Goal: Task Accomplishment & Management: Complete application form

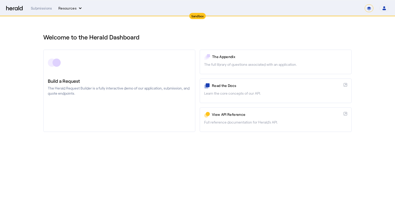
click at [65, 7] on button "Resources" at bounding box center [70, 8] width 24 height 5
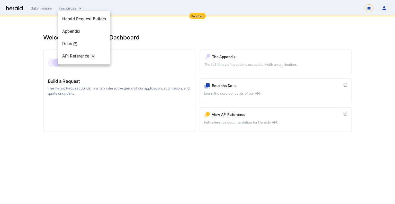
click at [46, 7] on div at bounding box center [197, 102] width 395 height 204
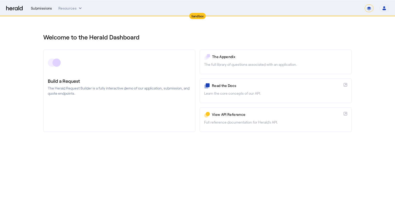
click at [46, 8] on div "Submissions" at bounding box center [41, 8] width 21 height 5
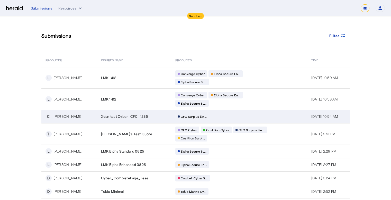
click at [171, 113] on td "CFC Surplus Lin..." at bounding box center [239, 116] width 136 height 13
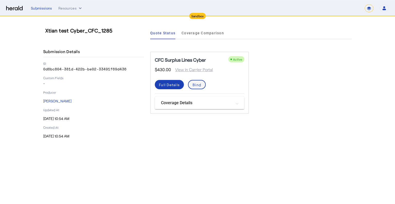
click at [203, 83] on span at bounding box center [197, 84] width 17 height 12
click at [177, 104] on mat-panel-title "Coverage Details" at bounding box center [196, 103] width 71 height 6
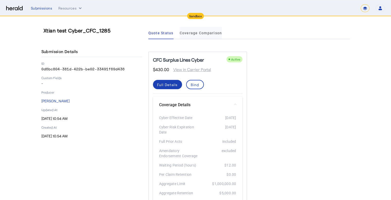
click at [199, 33] on span "Coverage Comparison" at bounding box center [201, 33] width 42 height 4
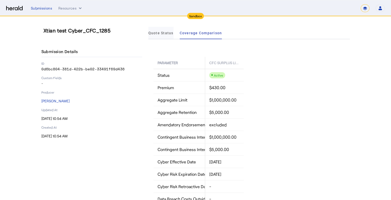
click at [171, 34] on span "Quote Status" at bounding box center [160, 33] width 25 height 4
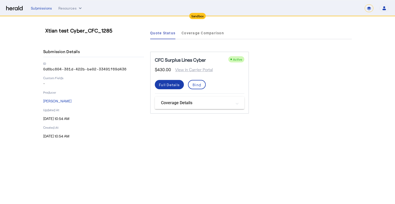
click at [175, 82] on div "Full Details" at bounding box center [169, 84] width 21 height 5
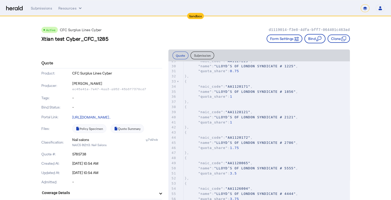
scroll to position [206, 0]
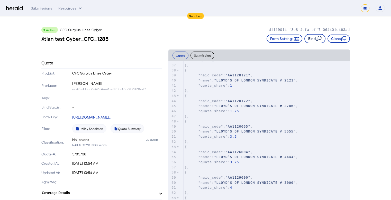
click at [316, 39] on button "Bind" at bounding box center [315, 38] width 21 height 9
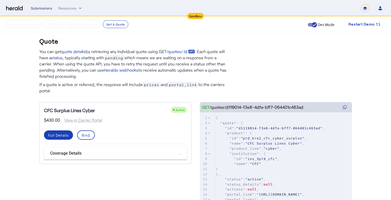
click at [41, 9] on div "Submissions" at bounding box center [41, 8] width 21 height 5
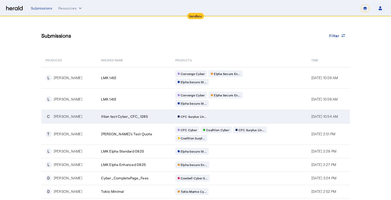
click at [326, 116] on span "[DATE] 10:54 AM" at bounding box center [325, 116] width 27 height 4
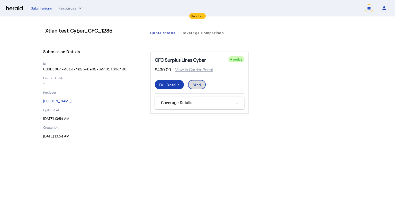
click at [200, 85] on div "Bind" at bounding box center [197, 84] width 8 height 5
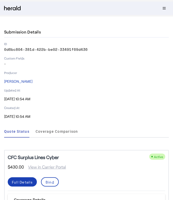
scroll to position [35, 0]
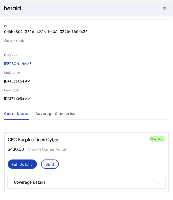
click at [55, 163] on span at bounding box center [49, 164] width 17 height 12
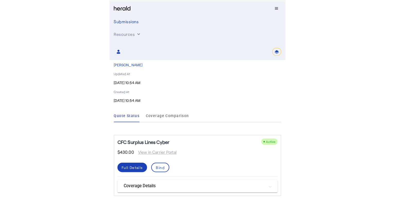
scroll to position [0, 0]
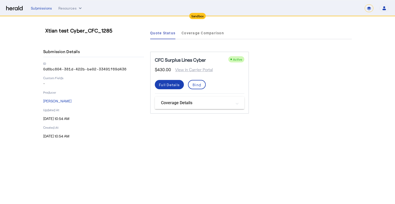
click at [184, 100] on mat-panel-title "Coverage Details" at bounding box center [196, 103] width 71 height 6
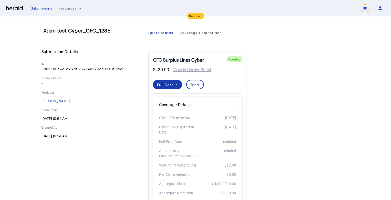
click at [178, 82] on div "Full Details" at bounding box center [167, 84] width 21 height 5
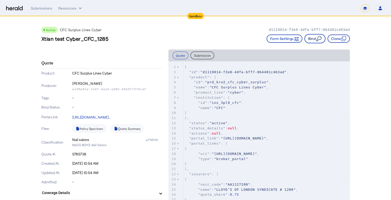
click at [314, 39] on button "Bind" at bounding box center [315, 38] width 21 height 9
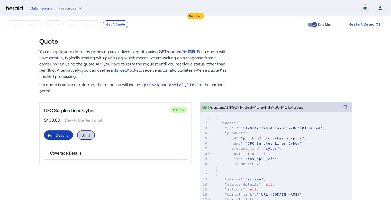
click at [85, 135] on div "Bind" at bounding box center [86, 134] width 8 height 5
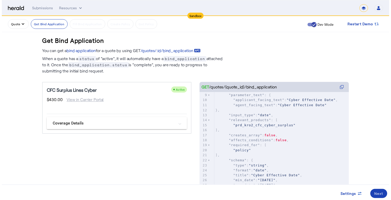
scroll to position [103, 0]
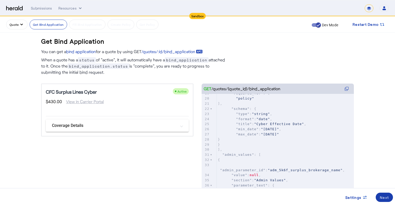
click at [385, 198] on div "Next" at bounding box center [384, 196] width 9 height 5
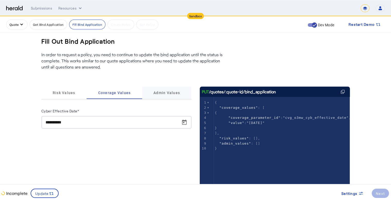
click at [165, 91] on span "Admin Values" at bounding box center [167, 93] width 27 height 4
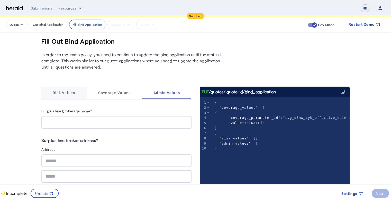
click at [73, 93] on span "Risk Values" at bounding box center [64, 93] width 23 height 4
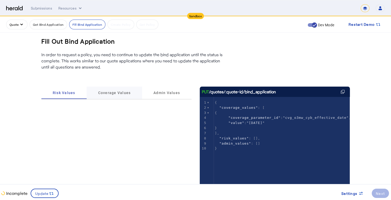
click at [120, 94] on span "Coverage Values" at bounding box center [114, 93] width 33 height 4
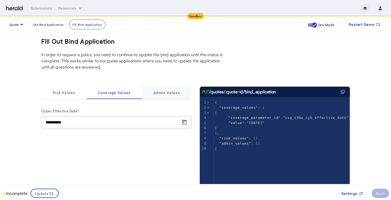
click at [170, 93] on span "Admin Values" at bounding box center [167, 93] width 27 height 4
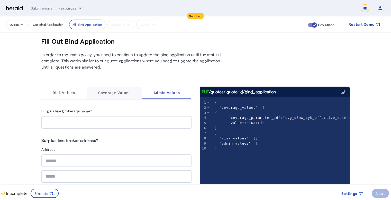
click at [113, 92] on span "Coverage Values" at bounding box center [114, 93] width 33 height 4
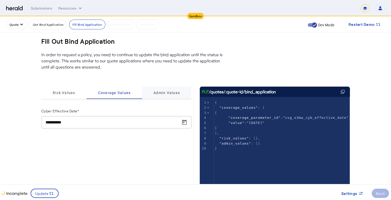
click at [169, 92] on span "Admin Values" at bounding box center [167, 93] width 27 height 4
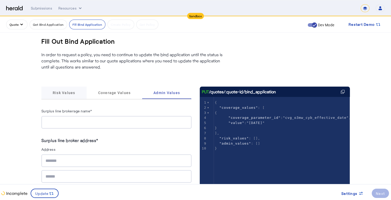
click at [75, 93] on span "Risk Values" at bounding box center [64, 93] width 23 height 4
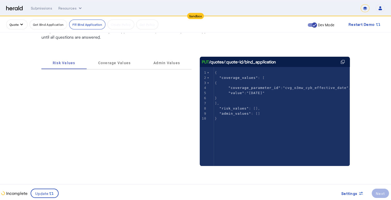
scroll to position [22, 0]
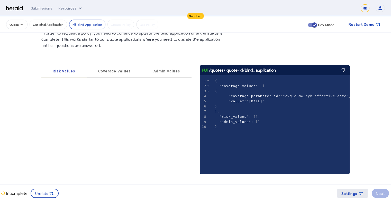
click at [358, 195] on div "Settings" at bounding box center [353, 192] width 22 height 5
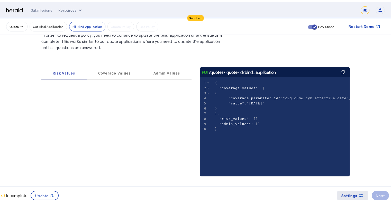
scroll to position [0, 0]
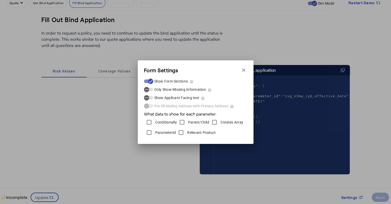
click at [186, 87] on label "Only Show Missing Information" at bounding box center [179, 89] width 53 height 5
click at [153, 88] on button "Only Show Missing Information" at bounding box center [148, 90] width 9 height 4
click at [242, 69] on icon "button" at bounding box center [243, 69] width 5 height 5
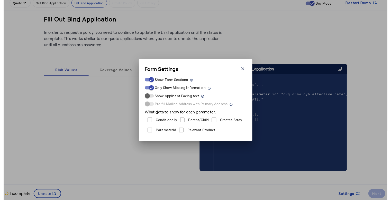
scroll to position [22, 0]
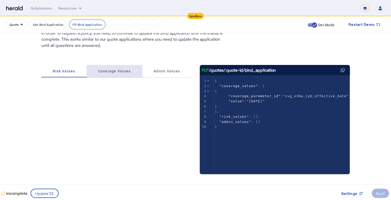
click at [124, 72] on span "Coverage Values" at bounding box center [114, 71] width 33 height 4
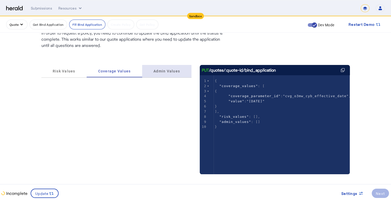
click at [158, 72] on span "Admin Values" at bounding box center [167, 71] width 27 height 4
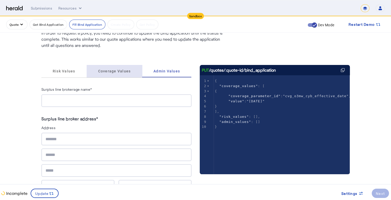
click at [117, 73] on span "Coverage Values" at bounding box center [114, 71] width 33 height 4
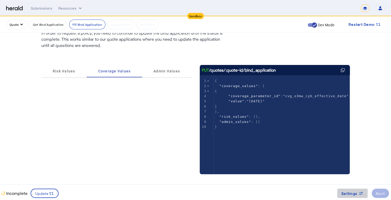
click at [354, 193] on span "Settings" at bounding box center [350, 192] width 16 height 5
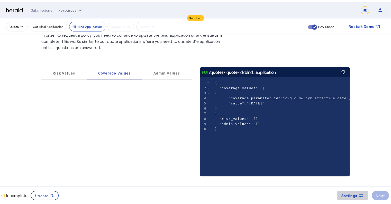
scroll to position [0, 0]
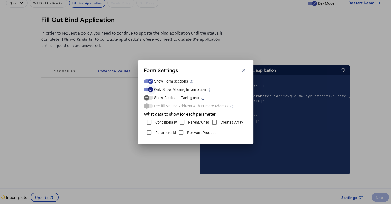
click at [150, 88] on icon "button" at bounding box center [150, 89] width 5 height 5
click at [243, 67] on icon "button" at bounding box center [243, 69] width 5 height 5
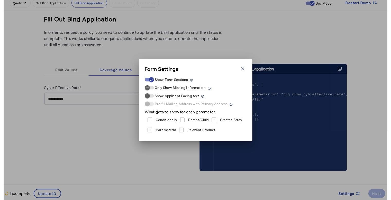
scroll to position [22, 0]
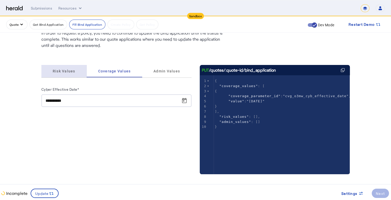
click at [73, 71] on span "Risk Values" at bounding box center [64, 71] width 23 height 4
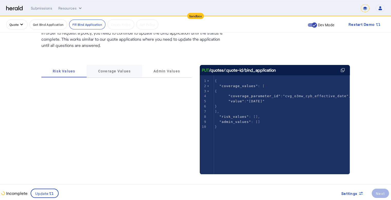
click at [118, 70] on span "Coverage Values" at bounding box center [114, 71] width 33 height 4
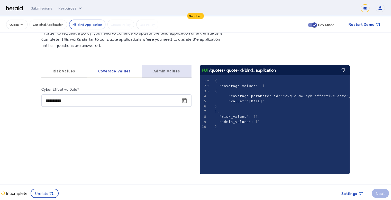
click at [179, 69] on span "Admin Values" at bounding box center [167, 71] width 27 height 4
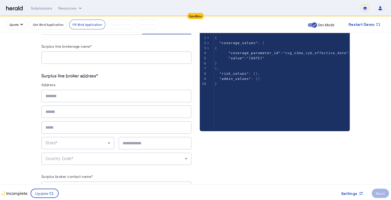
scroll to position [99, 0]
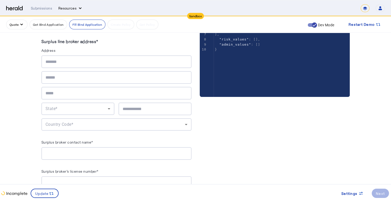
click at [74, 7] on button "Resources" at bounding box center [70, 8] width 24 height 5
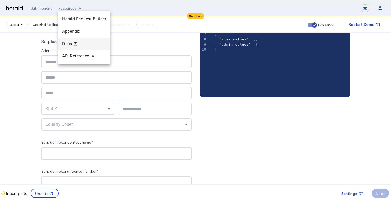
click at [73, 42] on div "Docs" at bounding box center [84, 44] width 44 height 6
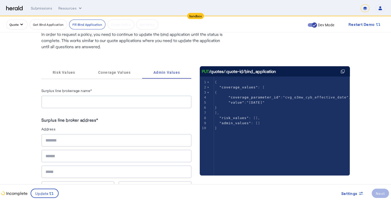
scroll to position [18, 0]
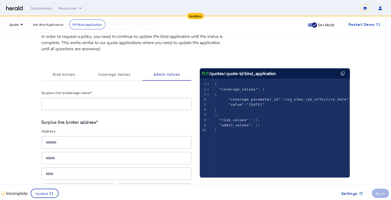
click at [312, 25] on icon "button" at bounding box center [314, 25] width 5 height 5
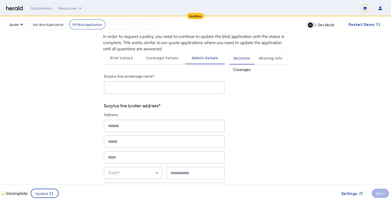
click at [312, 25] on icon "button" at bounding box center [310, 25] width 5 height 5
